Goal: Information Seeking & Learning: Learn about a topic

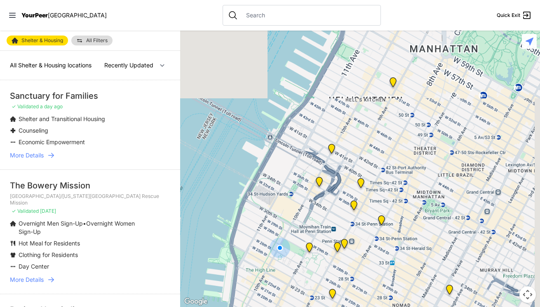
select select "nearby"
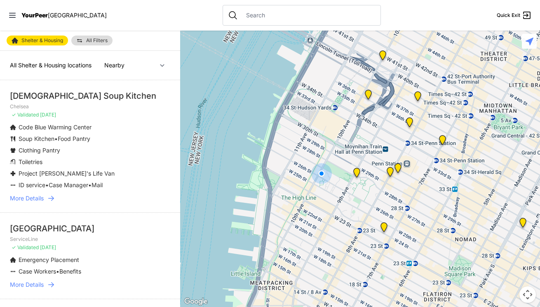
click at [357, 171] on img "Chelsea" at bounding box center [357, 173] width 10 height 13
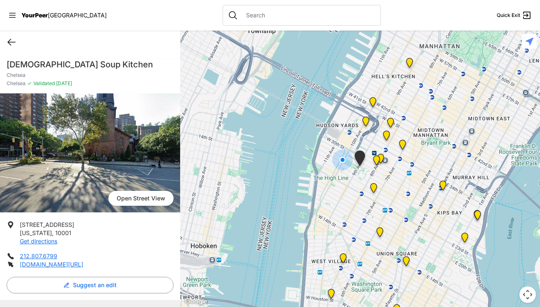
click at [12, 42] on icon at bounding box center [11, 42] width 7 height 6
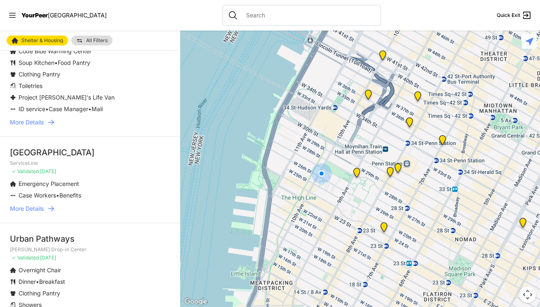
scroll to position [78, 0]
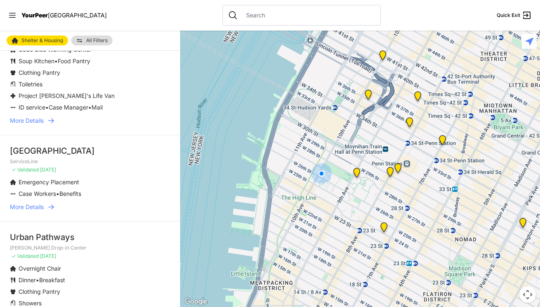
click at [48, 208] on icon at bounding box center [51, 207] width 8 height 8
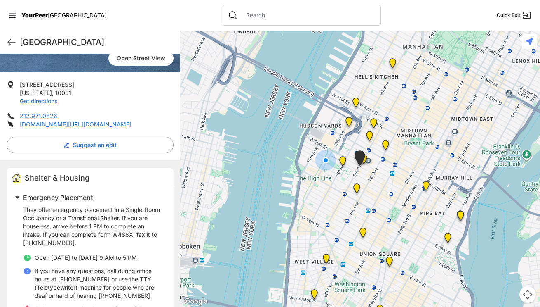
scroll to position [132, 0]
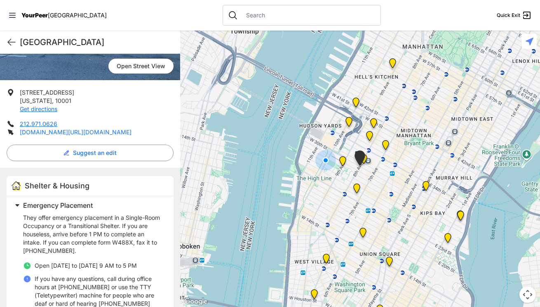
click at [98, 132] on link "[DOMAIN_NAME][URL][DOMAIN_NAME]" at bounding box center [76, 131] width 112 height 7
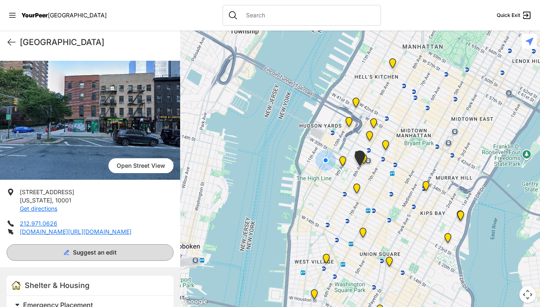
scroll to position [0, 0]
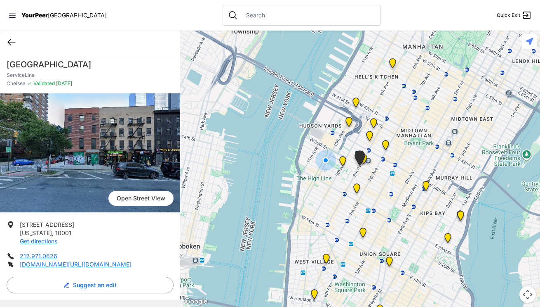
click at [13, 42] on icon at bounding box center [11, 42] width 7 height 6
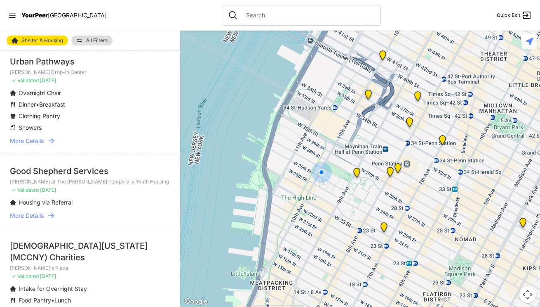
scroll to position [256, 0]
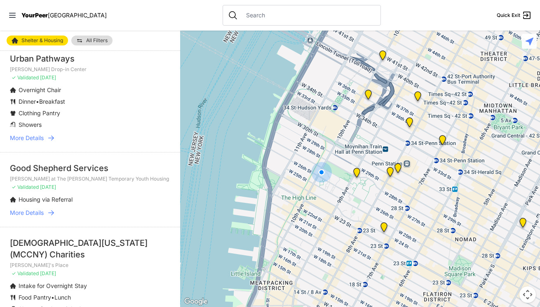
click at [42, 212] on span "More Details" at bounding box center [27, 212] width 34 height 8
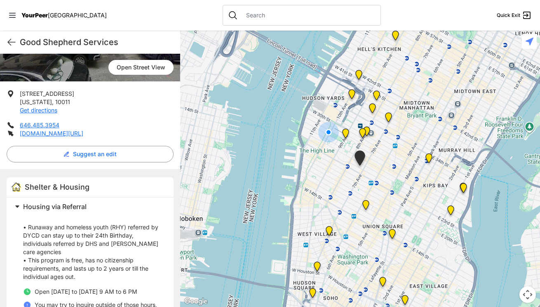
scroll to position [173, 0]
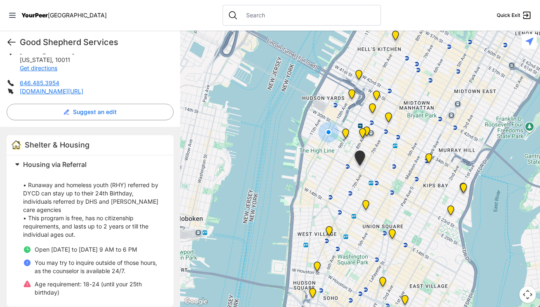
click at [9, 40] on icon at bounding box center [11, 42] width 7 height 6
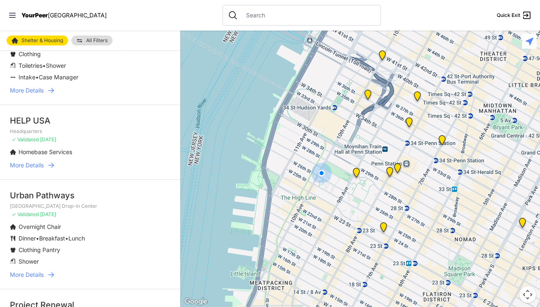
scroll to position [1252, 0]
